Goal: Ask a question: Seek information or help from site administrators or community

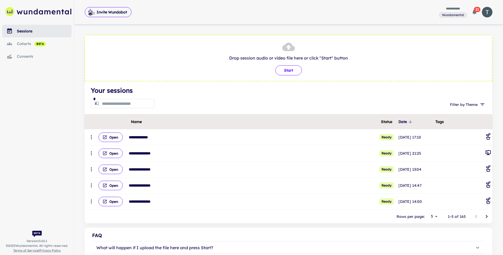
click at [286, 70] on button "Start" at bounding box center [288, 70] width 26 height 10
click at [23, 45] on div "cohorts beta" at bounding box center [44, 44] width 55 height 6
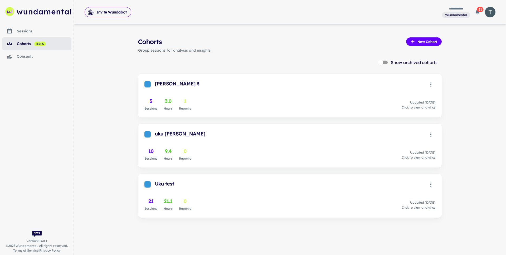
click at [20, 28] on div "sessions" at bounding box center [44, 31] width 55 height 6
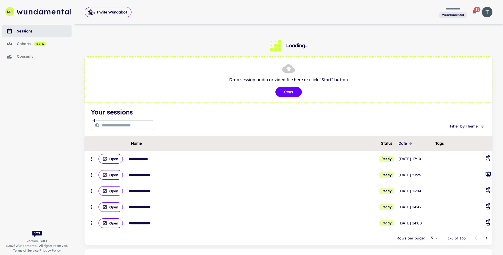
click at [33, 45] on div "cohorts beta" at bounding box center [44, 44] width 55 height 6
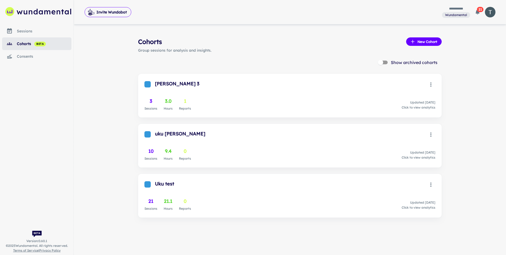
click at [29, 41] on div "cohorts beta" at bounding box center [44, 44] width 55 height 6
click at [27, 29] on div "sessions" at bounding box center [44, 31] width 55 height 6
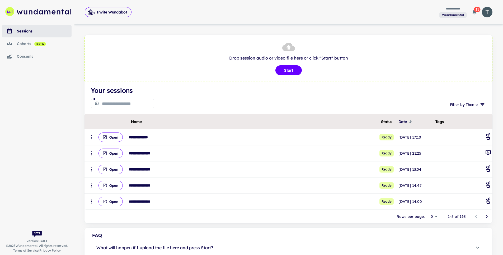
click at [112, 105] on input "text" at bounding box center [128, 103] width 52 height 11
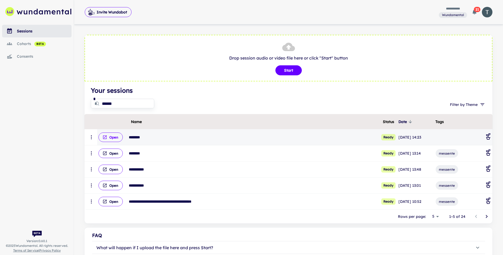
type input "******"
click at [117, 139] on button "Open" at bounding box center [110, 137] width 24 height 9
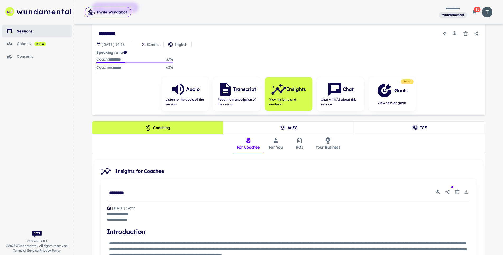
scroll to position [92, 0]
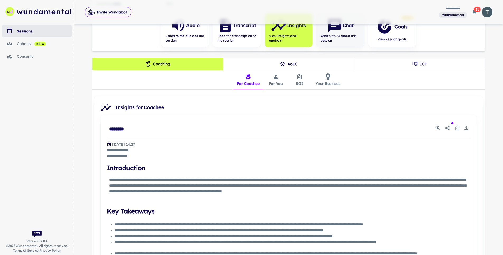
click at [340, 41] on span "Chat with AI about this session" at bounding box center [340, 38] width 39 height 9
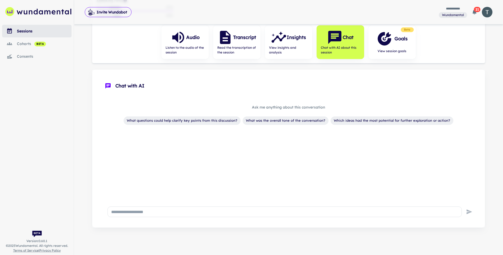
scroll to position [80, 0]
click at [176, 211] on textarea at bounding box center [286, 213] width 341 height 6
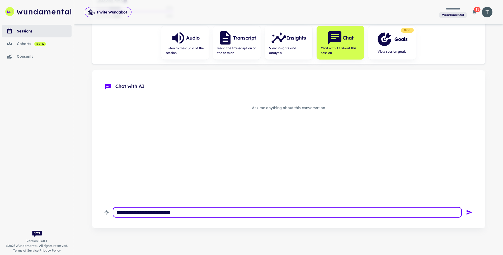
type textarea "**********"
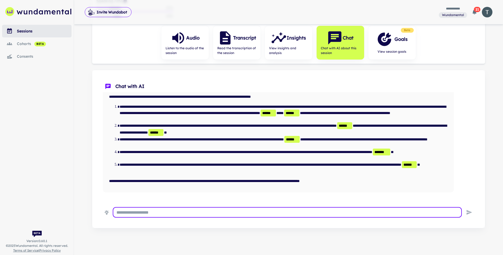
scroll to position [27, 0]
